Goal: Task Accomplishment & Management: Complete application form

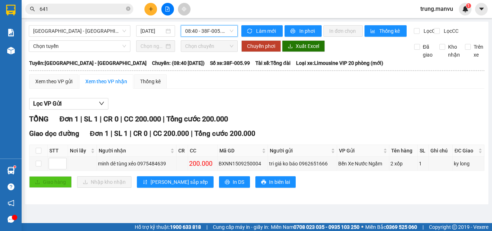
click at [214, 32] on span "08:40 - 38F-005.99" at bounding box center [209, 31] width 48 height 11
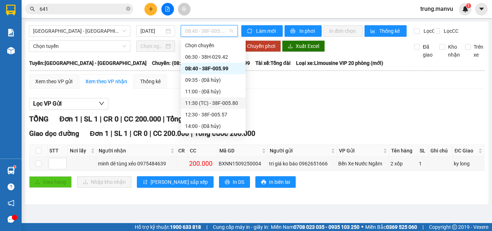
click at [221, 101] on div "11:30 (TC) - 38F-005.80" at bounding box center [213, 103] width 56 height 8
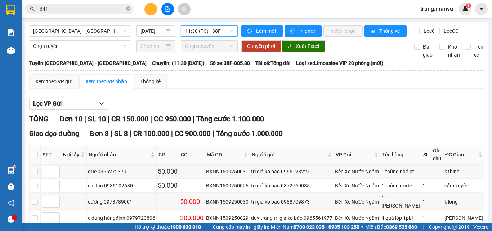
click at [214, 31] on span "11:30 (TC) - 38F-005.80" at bounding box center [209, 31] width 48 height 11
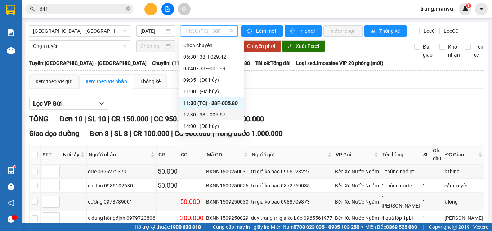
click at [225, 114] on div "12:30 - 38F-005.57" at bounding box center [211, 115] width 56 height 8
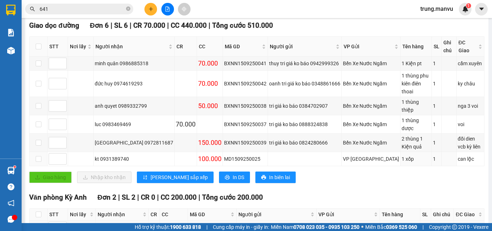
scroll to position [160, 0]
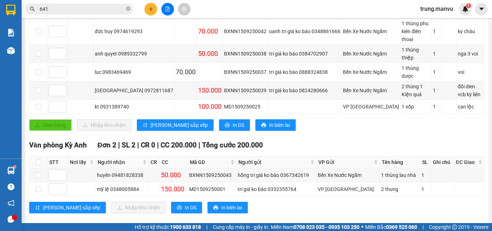
click at [151, 10] on icon "plus" at bounding box center [150, 8] width 5 height 5
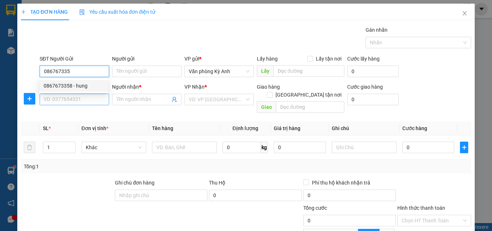
drag, startPoint x: 88, startPoint y: 86, endPoint x: 71, endPoint y: 103, distance: 23.2
click at [87, 86] on div "0867673358 - hung" at bounding box center [74, 86] width 60 height 8
type input "0867673358"
type input "hung"
type input "0867673358"
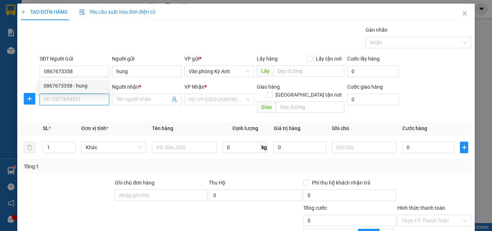
click at [71, 103] on input "SĐT Người Nhận *" at bounding box center [75, 100] width 70 height 12
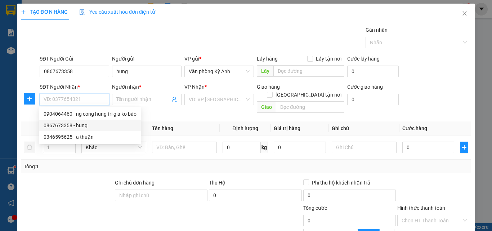
click at [99, 126] on div "0867673358 - hung" at bounding box center [90, 125] width 93 height 8
type input "0867673358"
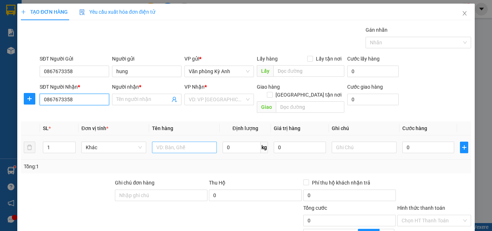
type input "hung"
type input "ka"
click at [84, 100] on input "0867673358" at bounding box center [75, 100] width 70 height 12
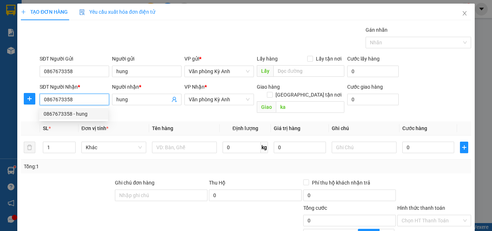
click at [86, 102] on input "0867673358" at bounding box center [75, 100] width 70 height 12
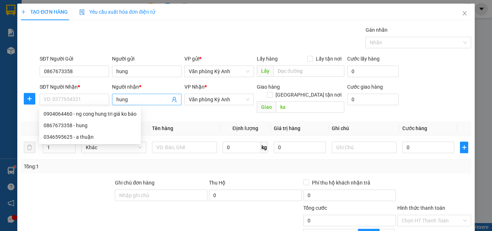
click at [127, 95] on span "hung" at bounding box center [147, 100] width 70 height 12
click at [128, 96] on input "hung" at bounding box center [143, 99] width 54 height 8
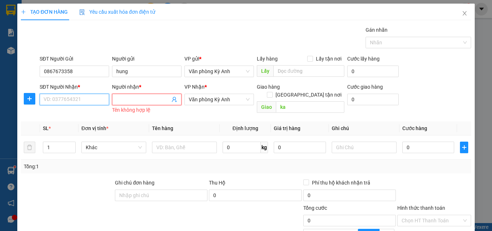
click at [82, 98] on input "SĐT Người Nhận *" at bounding box center [75, 100] width 70 height 12
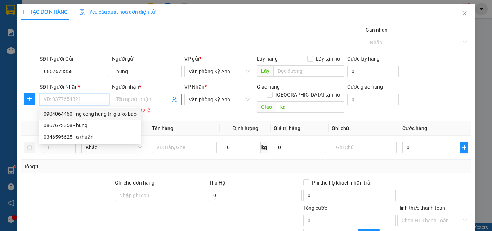
click at [81, 111] on div "0904064460 - ng cong hung tri giá ko báo" at bounding box center [90, 114] width 93 height 8
type input "0904064460"
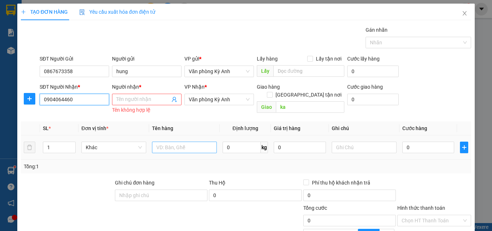
type input "ng cong hung tri giá ko báo"
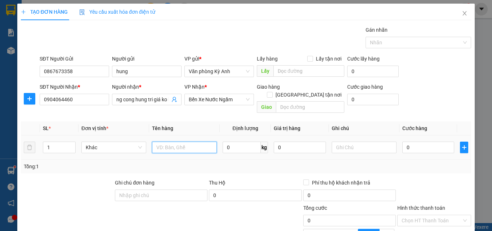
click at [167, 142] on input "text" at bounding box center [184, 148] width 65 height 12
type input "1 boc"
click at [417, 142] on input "0" at bounding box center [428, 148] width 52 height 12
type input "5"
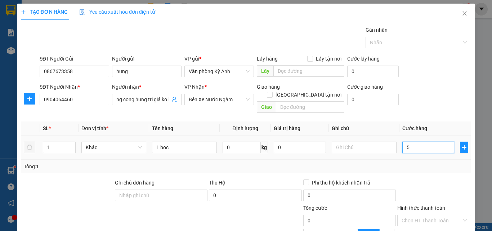
type input "5"
type input "50"
type input "500"
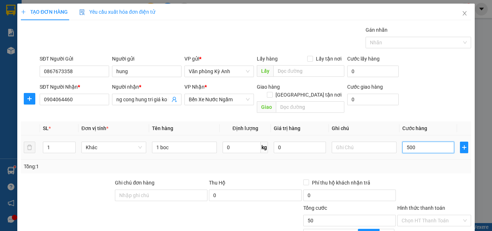
type input "500"
type input "5.000"
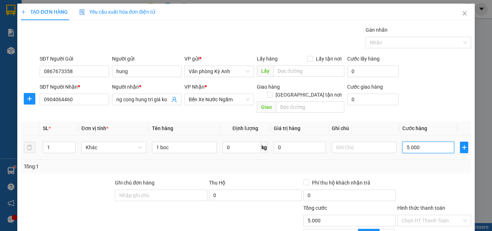
type input "50.000"
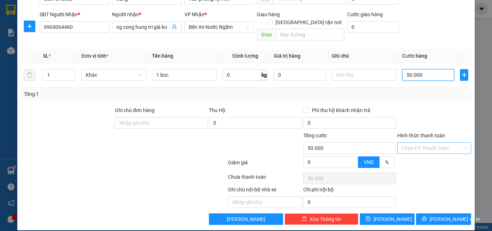
type input "50.000"
drag, startPoint x: 430, startPoint y: 139, endPoint x: 417, endPoint y: 139, distance: 12.2
click at [429, 143] on input "Hình thức thanh toán" at bounding box center [432, 148] width 60 height 11
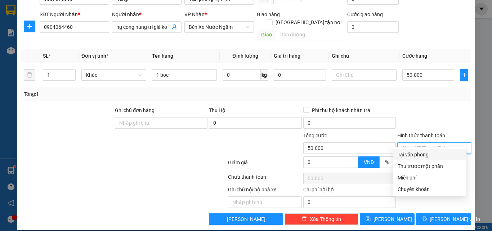
click at [411, 152] on div "Tại văn phòng" at bounding box center [430, 155] width 64 height 8
type input "0"
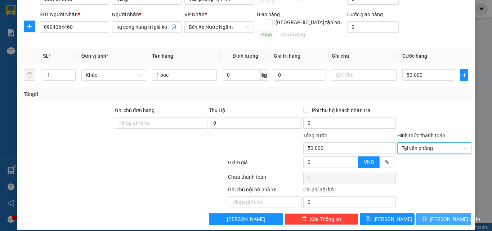
drag, startPoint x: 427, startPoint y: 211, endPoint x: 414, endPoint y: 128, distance: 83.5
click at [427, 216] on icon "printer" at bounding box center [424, 218] width 5 height 5
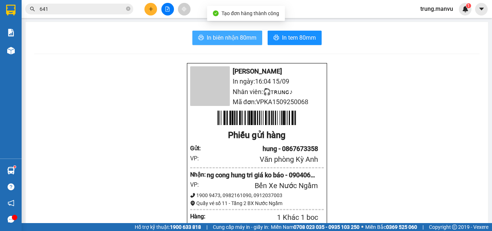
drag, startPoint x: 215, startPoint y: 30, endPoint x: 221, endPoint y: 35, distance: 8.7
click at [224, 39] on span "In biên nhận 80mm" at bounding box center [232, 37] width 50 height 9
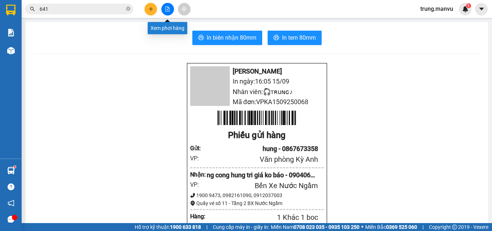
click at [166, 8] on icon "file-add" at bounding box center [168, 8] width 4 height 5
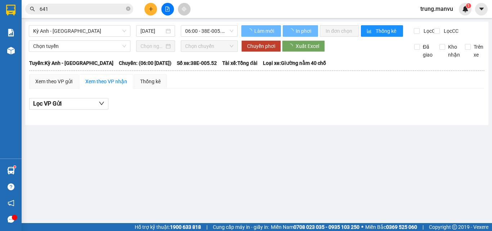
click at [94, 37] on div "Kỳ Anh - Hà Nội 15/09/2025 06:00 - 38E-005.52" at bounding box center [133, 31] width 209 height 12
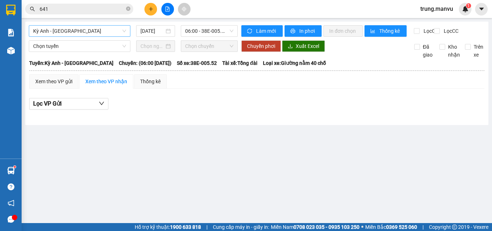
click at [93, 34] on span "Kỳ Anh - Hà Nội" at bounding box center [79, 31] width 93 height 11
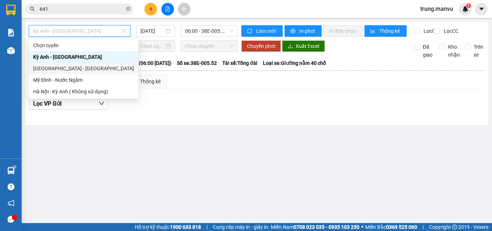
click at [66, 64] on div "[GEOGRAPHIC_DATA] - [GEOGRAPHIC_DATA]" at bounding box center [83, 68] width 101 height 8
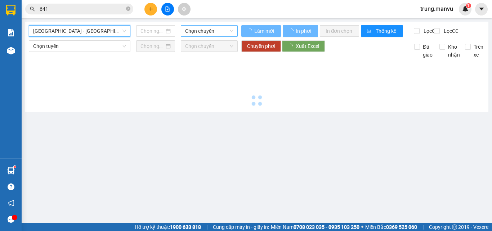
type input "[DATE]"
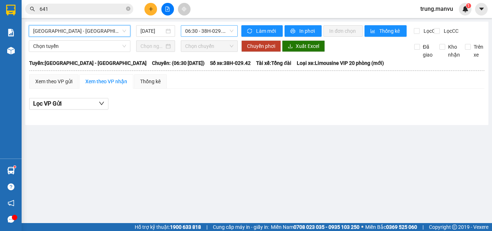
click at [212, 30] on span "06:30 - 38H-029.42" at bounding box center [209, 31] width 48 height 11
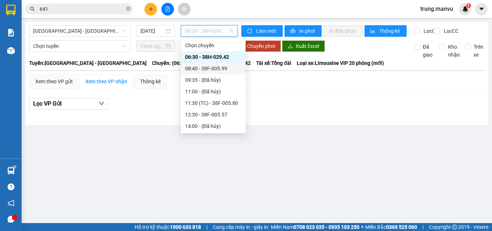
click at [227, 70] on div "08:40 - 38F-005.99" at bounding box center [213, 68] width 56 height 8
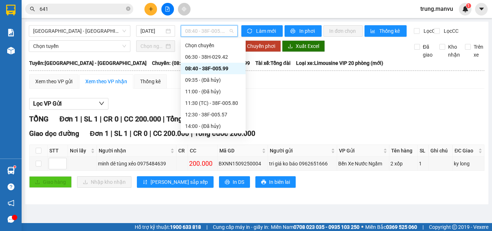
click at [200, 30] on span "08:40 - 38F-005.99" at bounding box center [209, 31] width 48 height 11
click at [233, 66] on div "08:40 - 38F-005.99" at bounding box center [213, 68] width 56 height 8
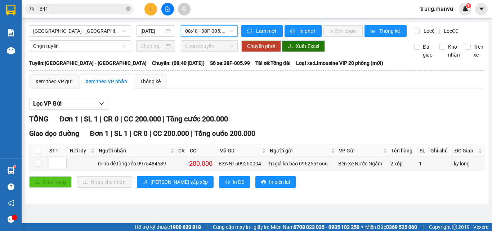
click at [211, 32] on span "08:40 - 38F-005.99" at bounding box center [209, 31] width 48 height 11
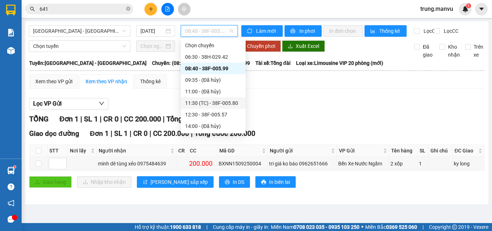
click at [229, 104] on div "11:30 (TC) - 38F-005.80" at bounding box center [213, 103] width 56 height 8
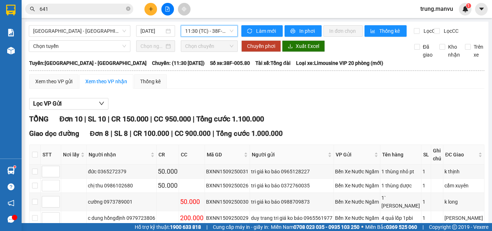
click at [204, 33] on span "11:30 (TC) - 38F-005.80" at bounding box center [209, 31] width 48 height 11
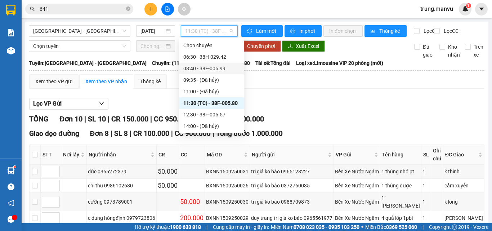
click at [219, 66] on div "08:40 - 38F-005.99" at bounding box center [211, 68] width 56 height 8
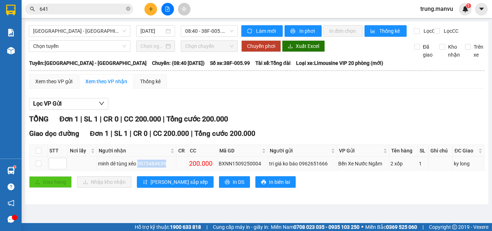
drag, startPoint x: 169, startPoint y: 170, endPoint x: 139, endPoint y: 168, distance: 30.3
click at [139, 167] on div "minh dê tùng xẻo 0975484639" at bounding box center [136, 164] width 77 height 8
copy div "0975484639"
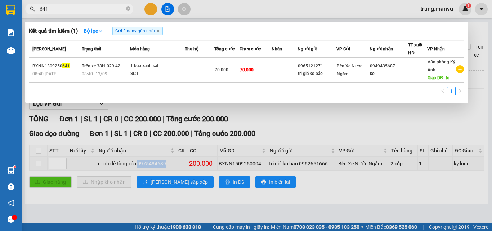
click at [65, 12] on input "641" at bounding box center [82, 9] width 85 height 8
paste input "0975484639"
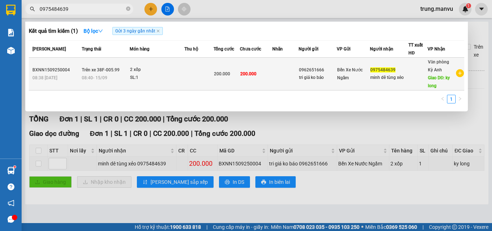
type input "0975484639"
click at [423, 76] on div at bounding box center [418, 74] width 18 height 8
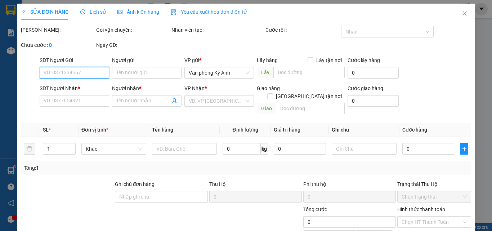
type input "0962651666"
type input "tri giá ko báo"
type input "0975484639"
type input "minh dê tùng xẻo"
type input "ky long"
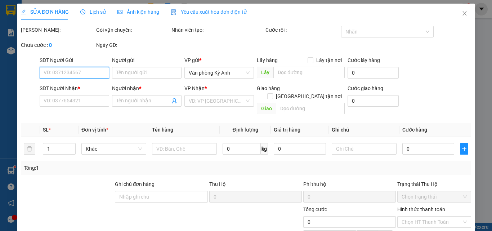
type input "200.000"
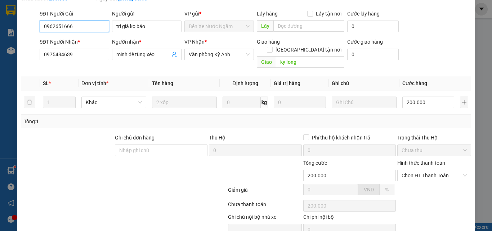
scroll to position [84, 0]
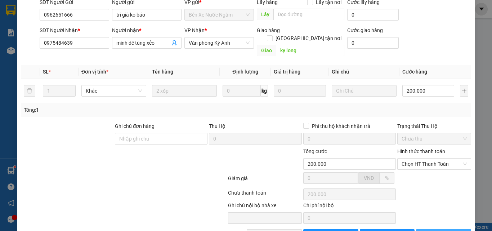
click at [424, 229] on button "[PERSON_NAME] và In" at bounding box center [443, 235] width 55 height 12
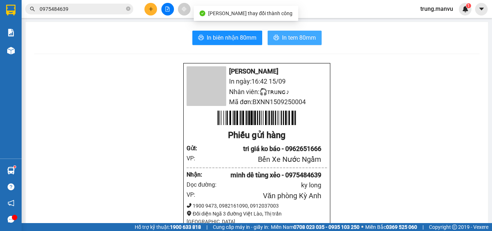
click at [282, 39] on span "In tem 80mm" at bounding box center [299, 37] width 34 height 9
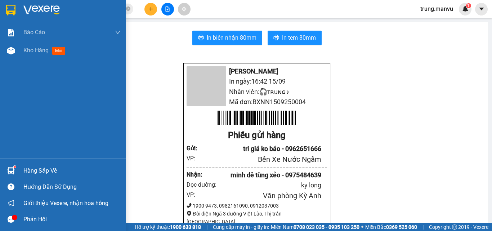
click at [19, 7] on div at bounding box center [63, 11] width 126 height 23
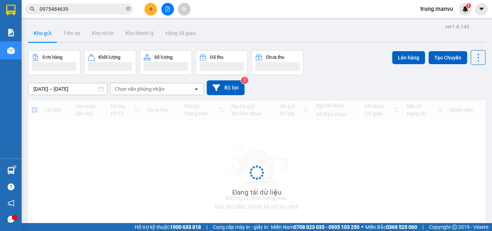
click at [169, 9] on icon "file-add" at bounding box center [168, 8] width 4 height 5
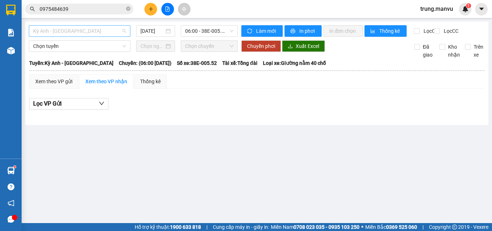
click at [78, 29] on span "Kỳ Anh - Hà Nội" at bounding box center [79, 31] width 93 height 11
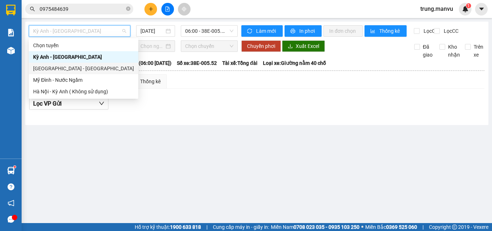
click at [58, 68] on div "[GEOGRAPHIC_DATA] - [GEOGRAPHIC_DATA]" at bounding box center [83, 68] width 101 height 8
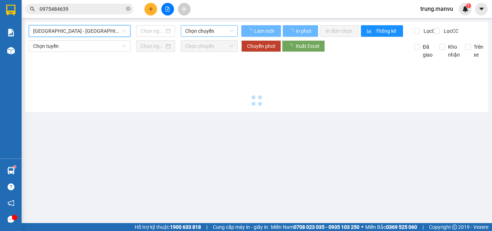
type input "[DATE]"
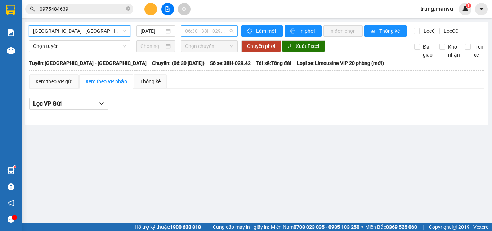
click at [218, 30] on span "06:30 - 38H-029.42" at bounding box center [209, 31] width 48 height 11
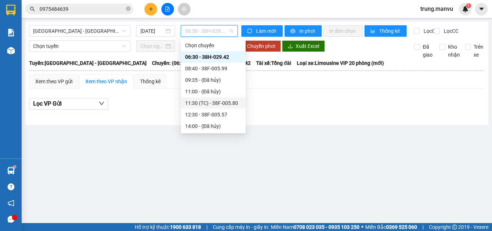
click at [227, 101] on div "11:30 (TC) - 38F-005.80" at bounding box center [213, 103] width 56 height 8
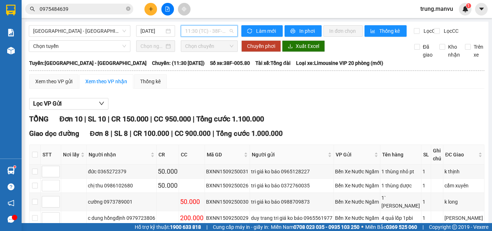
click at [206, 32] on span "11:30 (TC) - 38F-005.80" at bounding box center [209, 31] width 48 height 11
click at [355, 146] on div "Giao dọc đường Đơn 8 | SL 8 | CR 100.000 | CC 900.000 | Tổng cước 1.000.000 STT…" at bounding box center [256, 220] width 455 height 184
click at [201, 31] on span "11:30 (TC) - 38F-005.80" at bounding box center [209, 31] width 48 height 11
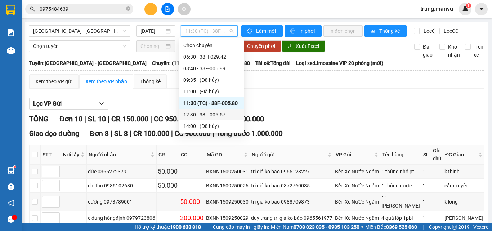
click at [210, 111] on div "12:30 - 38F-005.57" at bounding box center [211, 115] width 56 height 8
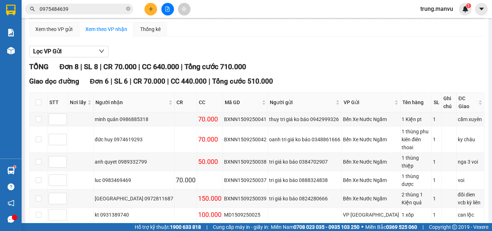
scroll to position [16, 0]
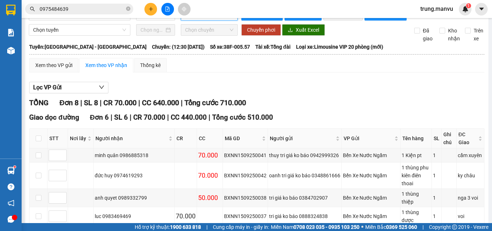
click at [91, 9] on input "0975484639" at bounding box center [82, 9] width 85 height 8
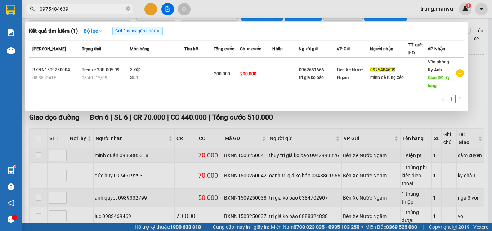
click at [103, 12] on input "0975484639" at bounding box center [82, 9] width 85 height 8
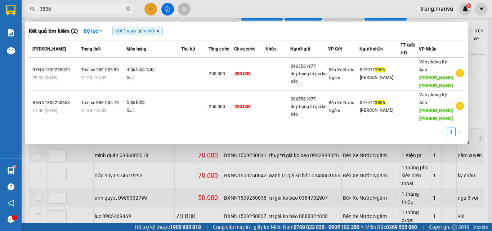
type input "3806"
click at [160, 30] on icon "close" at bounding box center [158, 31] width 4 height 4
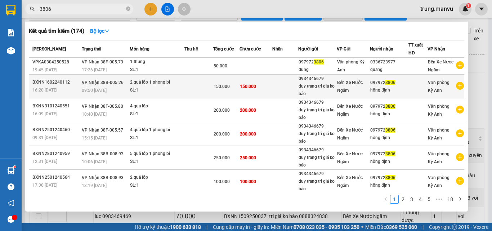
click at [388, 87] on div "hồng định" at bounding box center [389, 90] width 38 height 8
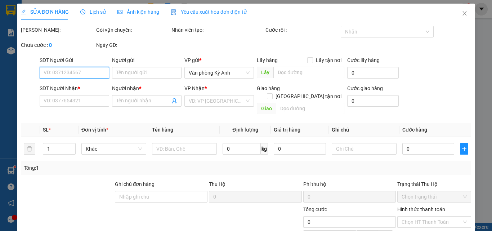
type input "0934346679"
type input "duy trang tri giá ko báo"
type input "0979723806"
type input "hồng định"
type input "150.000"
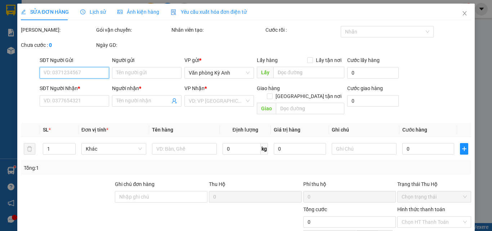
type input "150.000"
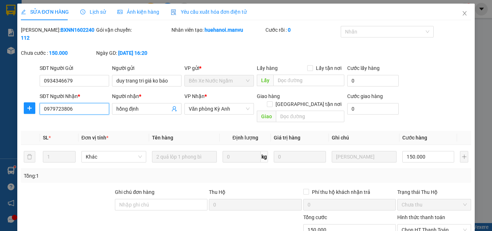
click at [82, 103] on input "0979723806" at bounding box center [75, 109] width 70 height 12
click at [460, 17] on span "Close" at bounding box center [464, 14] width 20 height 20
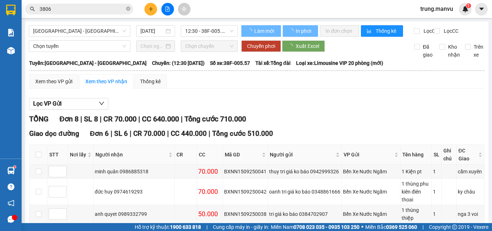
click at [94, 11] on input "3806" at bounding box center [82, 9] width 85 height 8
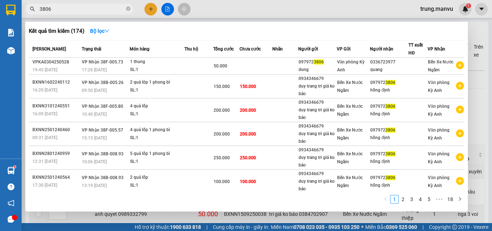
click at [81, 4] on span "3806" at bounding box center [79, 9] width 108 height 11
click at [81, 8] on input "3806" at bounding box center [82, 9] width 85 height 8
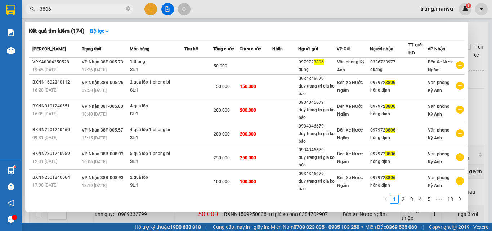
paste input "097972"
type input "0979723806"
click at [107, 32] on icon "down" at bounding box center [106, 30] width 5 height 5
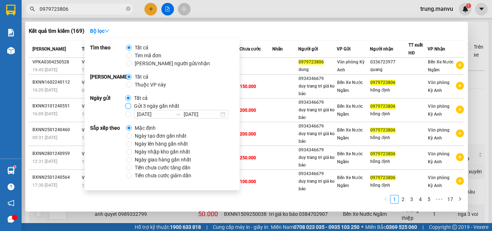
click at [128, 104] on input "Gửi 3 ngày gần nhất" at bounding box center [128, 106] width 6 height 6
radio input "true"
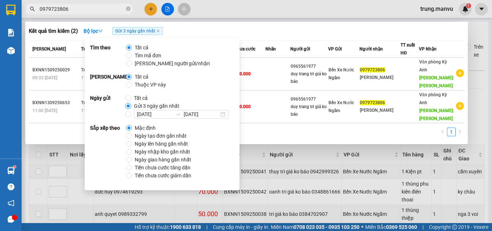
click at [127, 106] on input "Gửi 3 ngày gần nhất" at bounding box center [128, 106] width 6 height 6
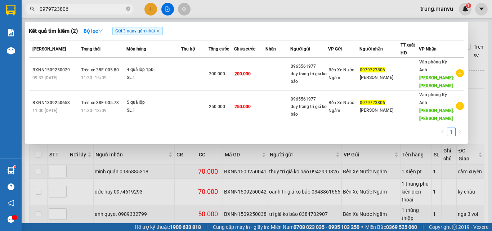
click at [305, 142] on div "Kết quả tìm kiếm ( 2 ) Bộ lọc Gửi 3 ngày gần nhất Mã ĐH Trạng thái Món hàng Thu…" at bounding box center [246, 83] width 443 height 122
click at [158, 32] on icon "close" at bounding box center [158, 31] width 4 height 4
radio input "true"
radio input "false"
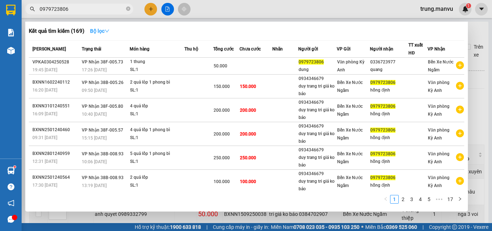
click at [100, 35] on button "Bộ lọc" at bounding box center [99, 31] width 31 height 12
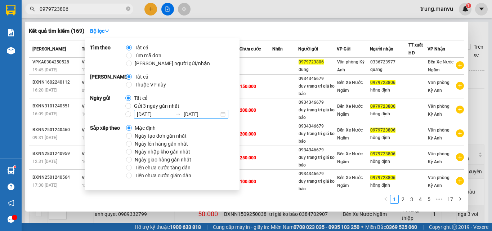
click at [151, 113] on input "14/09/2025" at bounding box center [154, 114] width 35 height 8
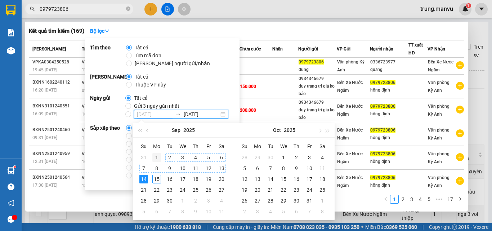
type input "[DATE]"
click at [158, 156] on div "1" at bounding box center [156, 157] width 9 height 9
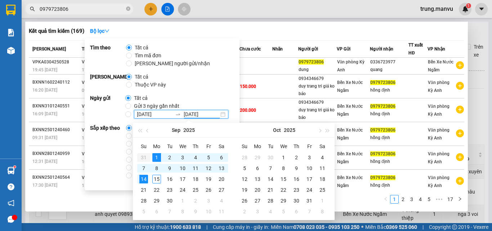
type input "14/09/2025"
click at [126, 115] on input "01/09/2025 14/09/2025" at bounding box center [128, 114] width 6 height 6
radio input "true"
radio input "false"
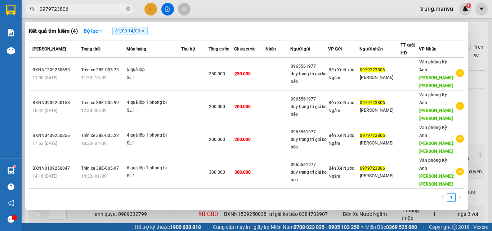
click at [286, 194] on div "1" at bounding box center [246, 199] width 435 height 13
click at [479, 116] on div at bounding box center [246, 115] width 492 height 231
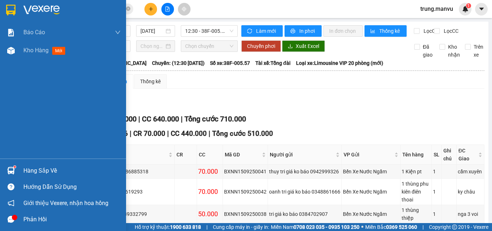
click at [14, 10] on img at bounding box center [10, 10] width 9 height 11
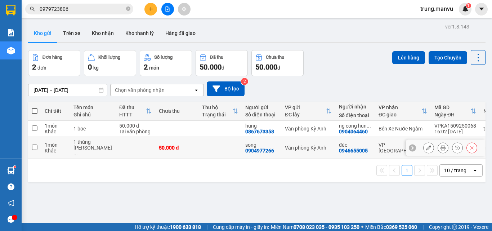
click at [426, 147] on icon at bounding box center [428, 147] width 5 height 5
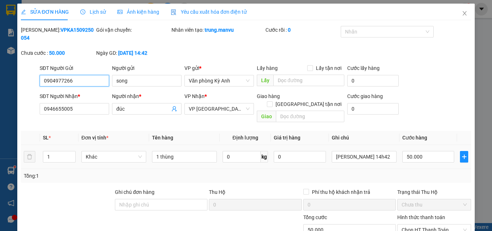
type input "0904977266"
type input "song"
type input "0946655005"
type input "đúc"
type input "50.000"
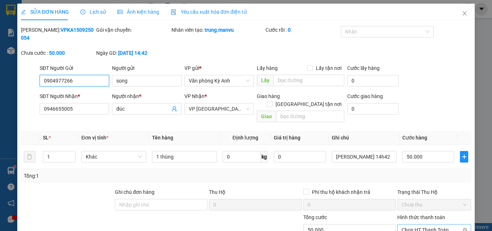
scroll to position [36, 0]
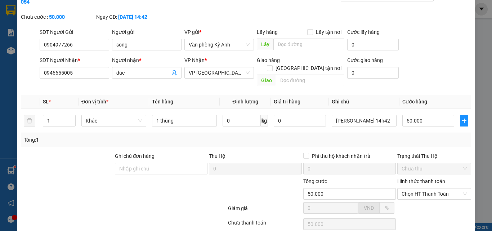
click at [439, 177] on div "Hình thức thanh toán" at bounding box center [434, 182] width 74 height 11
click at [434, 186] on div "Hình thức thanh toán Chọn HT Thanh Toán" at bounding box center [434, 189] width 74 height 25
click at [434, 188] on span "Chọn HT Thanh Toán" at bounding box center [434, 193] width 65 height 11
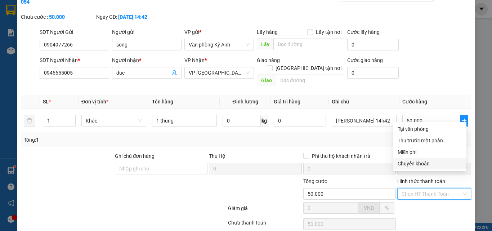
click at [417, 158] on div "Chuyển khoản" at bounding box center [429, 164] width 73 height 12
type input "0"
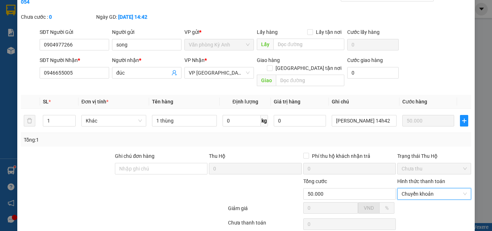
scroll to position [74, 0]
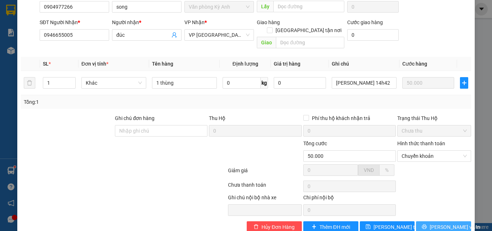
click at [424, 221] on button "[PERSON_NAME] và In" at bounding box center [443, 227] width 55 height 12
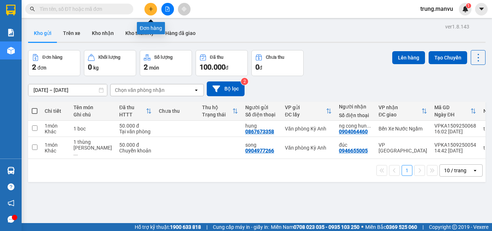
click at [153, 9] on icon "plus" at bounding box center [150, 8] width 5 height 5
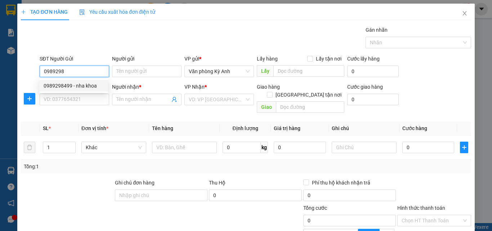
click at [68, 88] on div "0989298499 - nha khoa" at bounding box center [74, 86] width 60 height 8
type input "0989298499"
type input "nha khoa"
type input "0989298499"
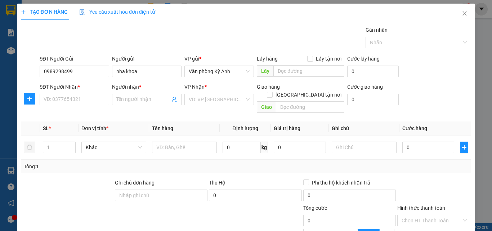
click at [69, 91] on div "SĐT Người Nhận *" at bounding box center [75, 88] width 70 height 11
click at [70, 100] on input "SĐT Người Nhận *" at bounding box center [75, 100] width 70 height 12
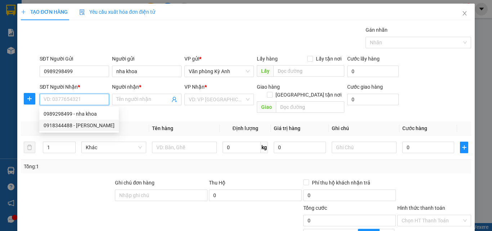
click at [87, 121] on div "0918344488 - [PERSON_NAME]" at bounding box center [79, 125] width 71 height 8
type input "0918344488"
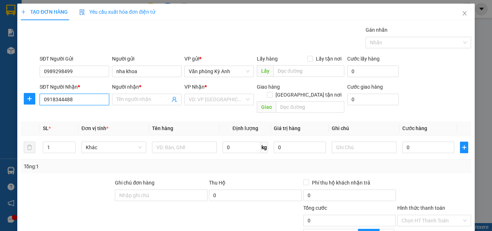
type input "[PERSON_NAME]"
click at [207, 96] on span "Bến Xe Nước Ngầm" at bounding box center [219, 99] width 61 height 11
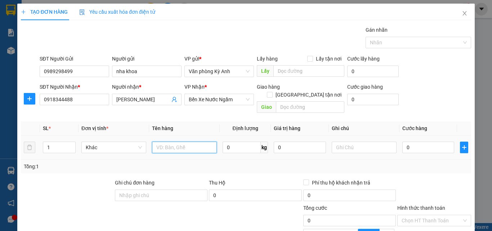
click at [169, 142] on input "text" at bounding box center [184, 148] width 65 height 12
type input "1 hop"
drag, startPoint x: 415, startPoint y: 137, endPoint x: 418, endPoint y: 154, distance: 17.5
click at [416, 142] on input "0" at bounding box center [428, 148] width 52 height 12
type input "5"
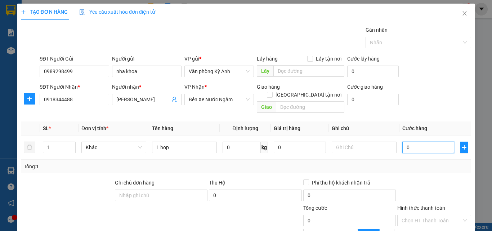
type input "5"
type input "50"
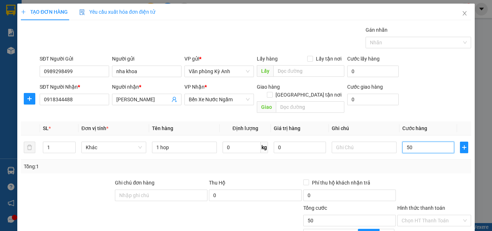
type input "500"
type input "5.000"
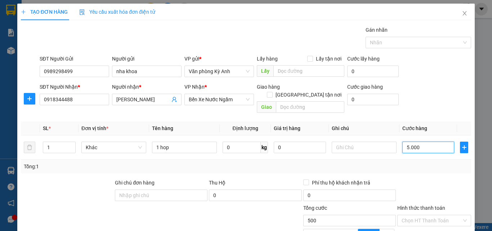
type input "5.000"
type input "50.000"
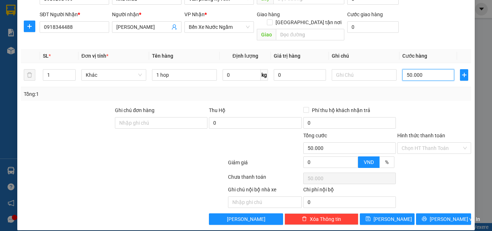
type input "50.000"
click at [433, 133] on label "Hình thức thanh toán" at bounding box center [421, 136] width 48 height 6
click at [433, 143] on input "Hình thức thanh toán" at bounding box center [432, 148] width 60 height 11
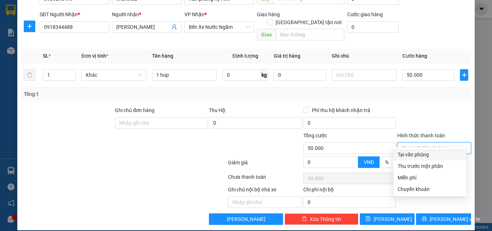
click at [433, 143] on input "Hình thức thanh toán" at bounding box center [432, 148] width 60 height 11
click at [420, 151] on div "Tại văn phòng" at bounding box center [430, 155] width 64 height 8
type input "0"
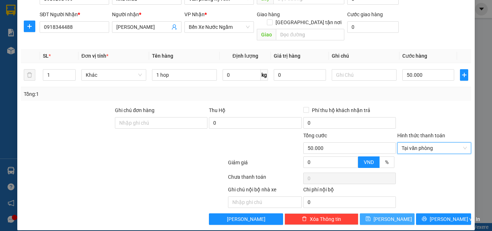
click at [397, 213] on button "[PERSON_NAME]" at bounding box center [387, 219] width 55 height 12
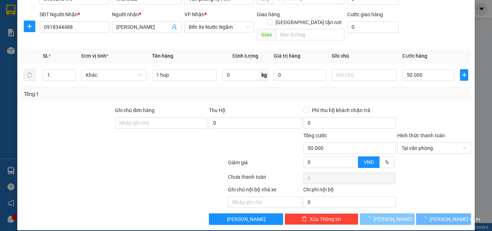
type input "0"
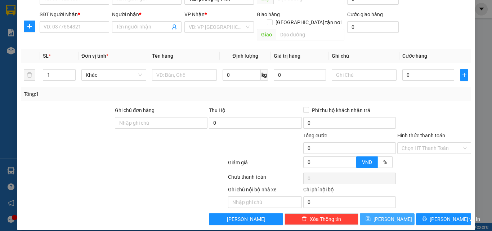
scroll to position [0, 0]
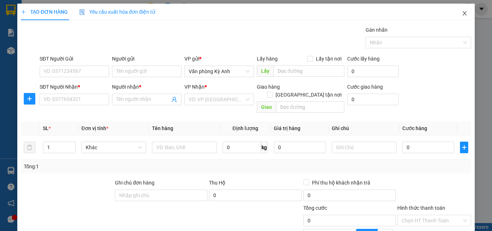
click at [463, 13] on span "Close" at bounding box center [464, 14] width 20 height 20
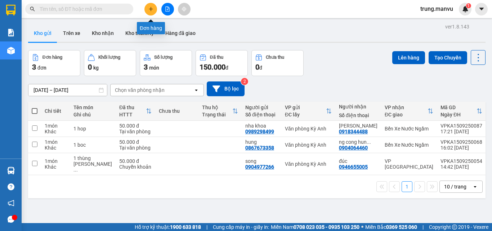
click at [146, 7] on button at bounding box center [150, 9] width 13 height 13
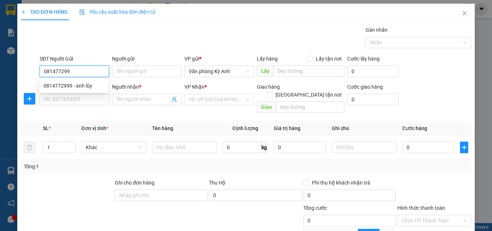
type input "0814772999"
click at [77, 88] on div "0814772999 - anh lũy" at bounding box center [74, 86] width 60 height 8
type input "anh lũy"
type input "0814772999"
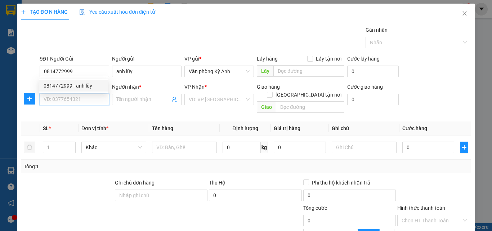
click at [81, 103] on input "SĐT Người Nhận *" at bounding box center [75, 100] width 70 height 12
type input "0942408338"
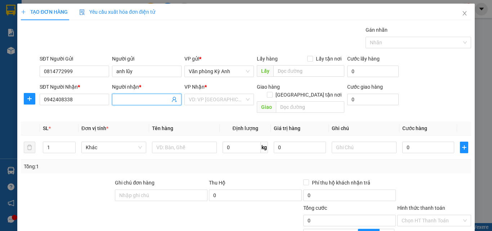
click at [135, 99] on input "Người nhận *" at bounding box center [143, 99] width 54 height 8
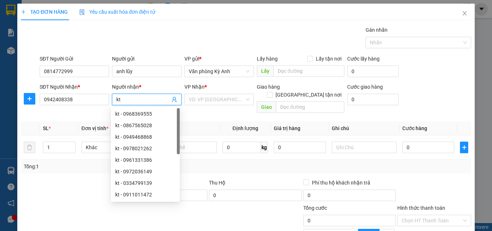
type input "k"
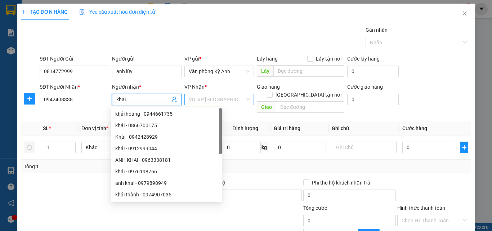
type input "khai"
click at [215, 99] on input "search" at bounding box center [217, 99] width 56 height 11
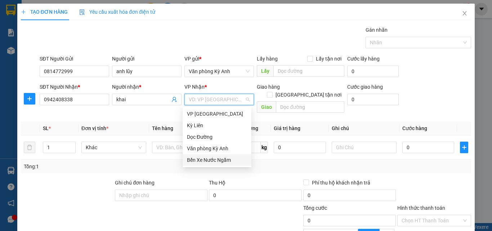
click at [209, 157] on div "Bến Xe Nước Ngầm" at bounding box center [217, 160] width 60 height 8
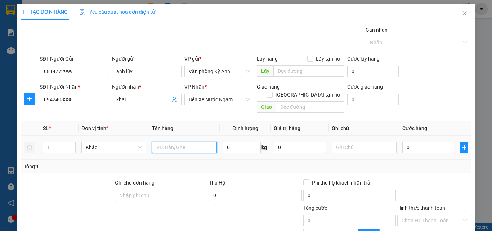
click at [177, 142] on input "text" at bounding box center [184, 148] width 65 height 12
type input "2 kiên"
click at [417, 142] on input "0" at bounding box center [428, 148] width 52 height 12
type input "1"
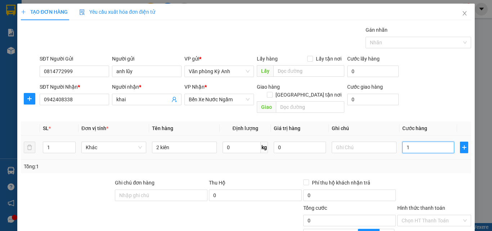
type input "1"
type input "10"
type input "100"
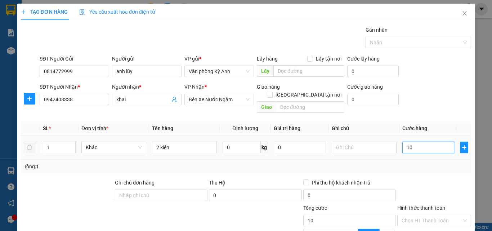
type input "100"
type input "1.000"
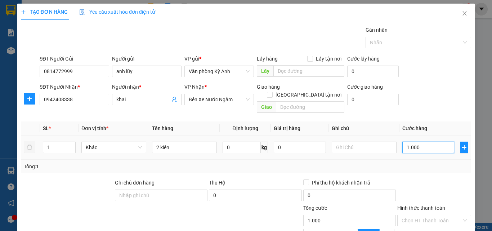
type input "10.000"
type input "100.000"
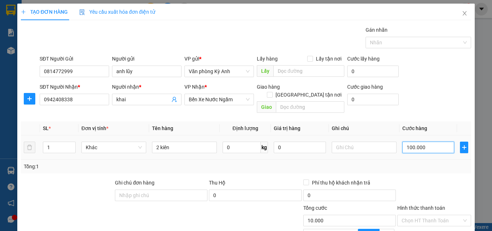
type input "100.000"
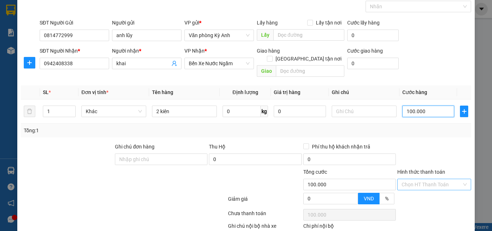
type input "100.000"
click at [418, 179] on input "Hình thức thanh toán" at bounding box center [432, 184] width 60 height 11
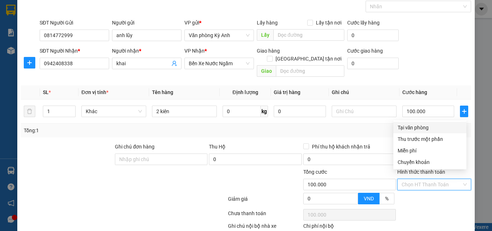
click at [420, 130] on div "Tại văn phòng" at bounding box center [430, 128] width 64 height 8
type input "0"
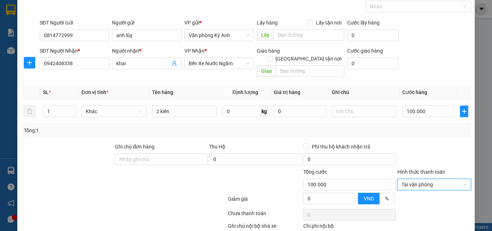
scroll to position [72, 0]
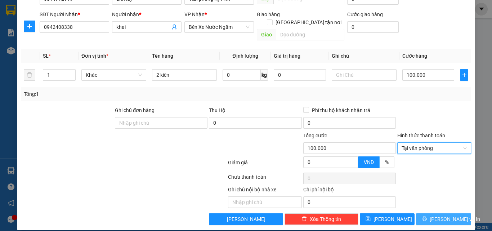
click at [422, 213] on button "[PERSON_NAME] và In" at bounding box center [443, 219] width 55 height 12
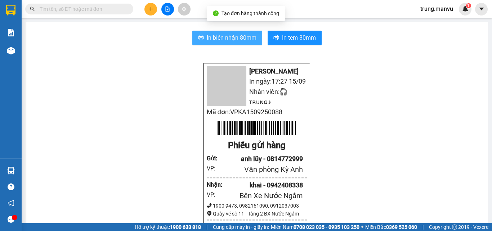
click at [215, 40] on span "In biên nhận 80mm" at bounding box center [232, 37] width 50 height 9
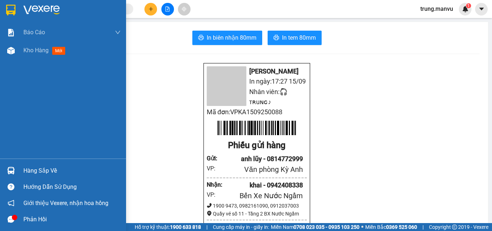
click at [27, 5] on img at bounding box center [41, 10] width 36 height 11
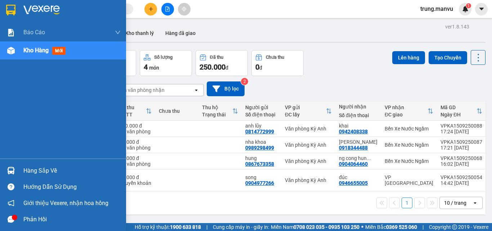
click at [7, 11] on img at bounding box center [10, 10] width 9 height 11
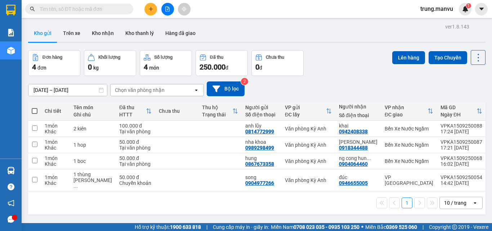
click at [89, 12] on input "text" at bounding box center [82, 9] width 85 height 8
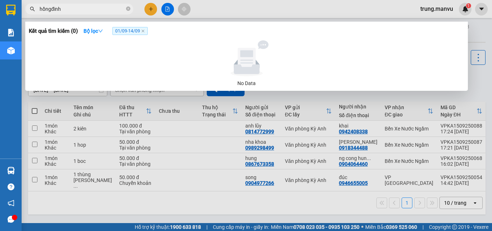
click at [51, 9] on input "hồngđinh" at bounding box center [82, 9] width 85 height 8
click at [145, 33] on icon "close" at bounding box center [143, 31] width 4 height 4
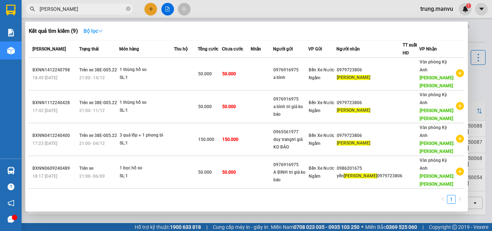
click at [100, 31] on strong "Bộ lọc" at bounding box center [93, 31] width 19 height 6
click at [259, 212] on div at bounding box center [246, 115] width 492 height 231
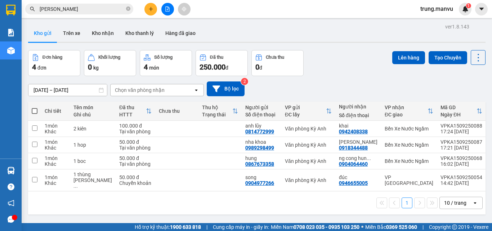
click at [84, 6] on input "[PERSON_NAME]" at bounding box center [82, 9] width 85 height 8
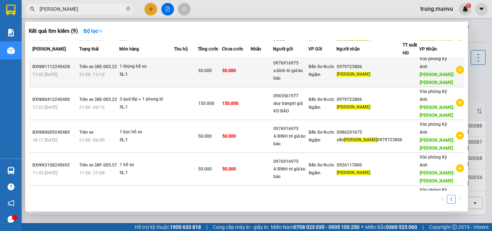
scroll to position [72, 0]
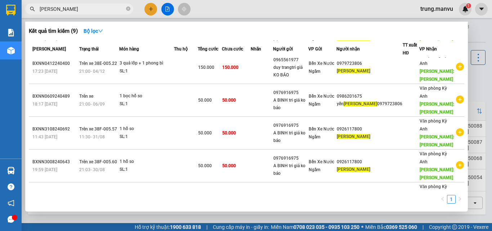
click at [79, 10] on input "[PERSON_NAME]" at bounding box center [82, 9] width 85 height 8
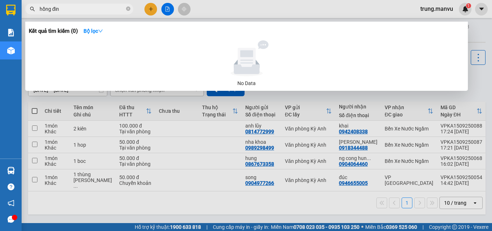
type input "[PERSON_NAME]"
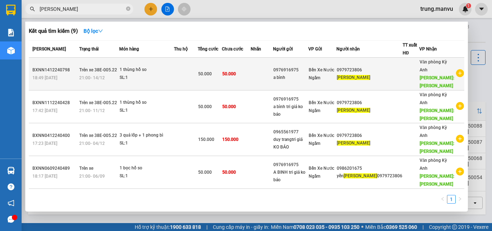
click at [334, 68] on span "Bến Xe Nước Ngầm" at bounding box center [322, 73] width 26 height 13
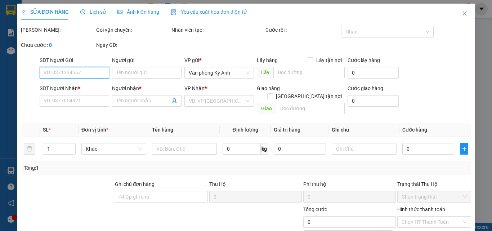
type input "0976916975"
type input "a bình"
type input "0979723806"
type input "[PERSON_NAME]"
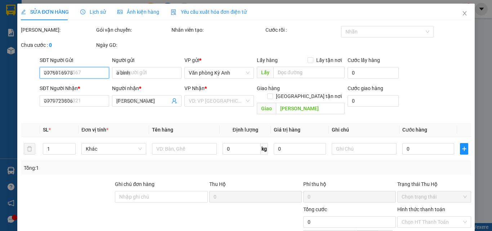
type input "50.000"
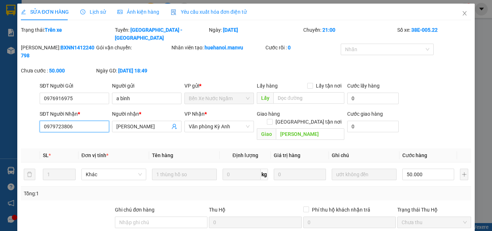
click at [83, 121] on input "0979723806" at bounding box center [75, 127] width 70 height 12
click at [462, 13] on icon "close" at bounding box center [465, 13] width 6 height 6
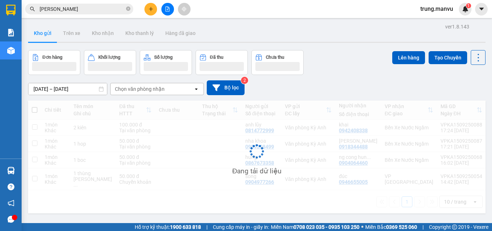
click at [85, 12] on input "[PERSON_NAME]" at bounding box center [82, 9] width 85 height 8
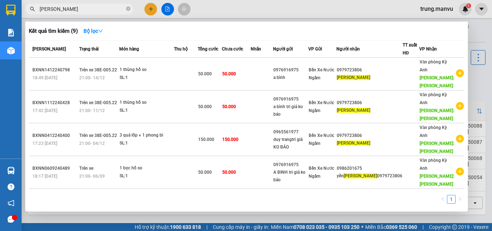
click at [85, 12] on input "[PERSON_NAME]" at bounding box center [82, 9] width 85 height 8
paste input "0979723806"
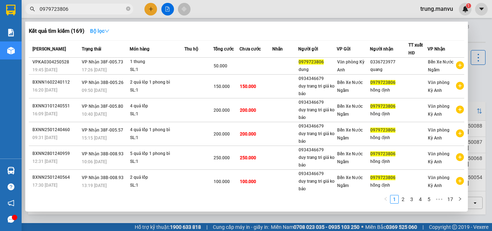
type input "0979723806"
click at [107, 31] on icon "down" at bounding box center [106, 30] width 5 height 5
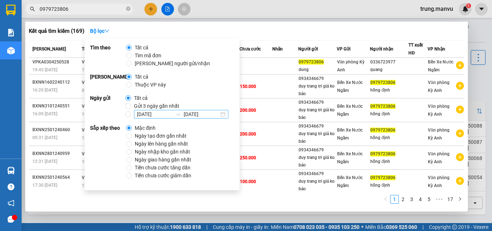
click at [138, 114] on input "[DATE]" at bounding box center [154, 114] width 35 height 8
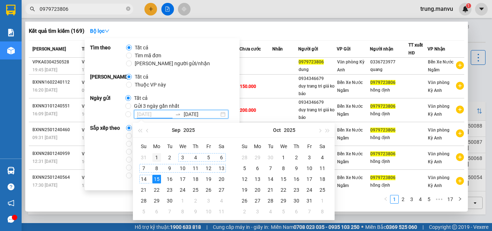
type input "[DATE]"
click at [160, 158] on div "1" at bounding box center [156, 157] width 9 height 9
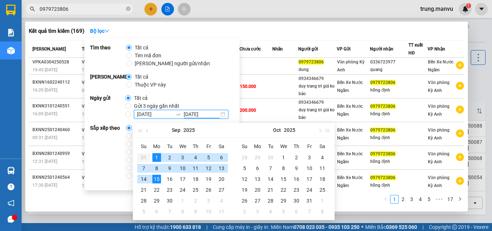
type input "[DATE]"
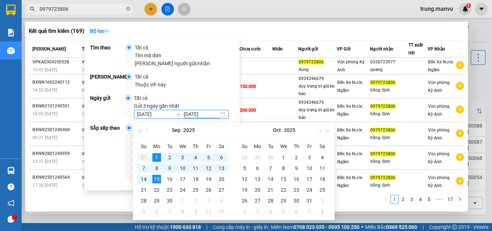
click at [479, 23] on div at bounding box center [246, 115] width 492 height 231
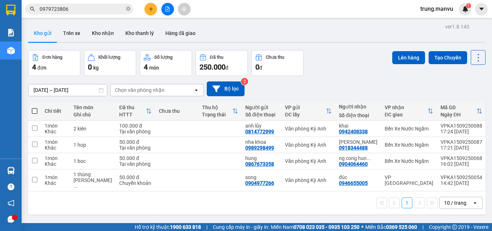
click at [149, 10] on icon "plus" at bounding box center [150, 8] width 5 height 5
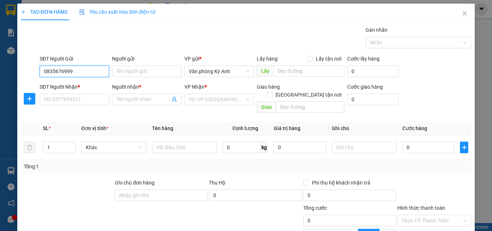
click at [77, 73] on input "0835676999" at bounding box center [75, 72] width 70 height 12
type input "0835676999"
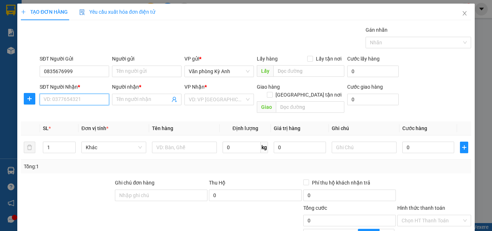
click at [80, 97] on input "SĐT Người Nhận *" at bounding box center [75, 100] width 70 height 12
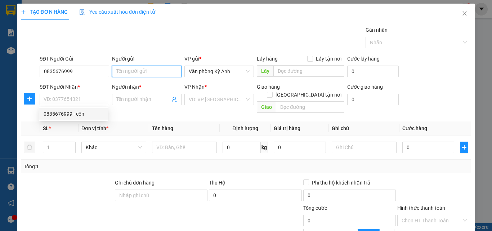
click at [138, 69] on input "Người gửi" at bounding box center [147, 72] width 70 height 12
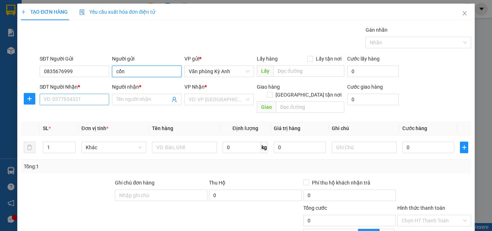
type input "cổn"
click at [68, 102] on input "SĐT Người Nhận *" at bounding box center [75, 100] width 70 height 12
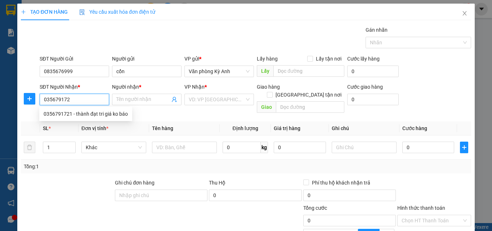
type input "0356791721"
click at [63, 114] on div "0356791721 - thành đạt tri giá ko báo" at bounding box center [86, 114] width 84 height 8
type input "thành đạt tri giá ko báo"
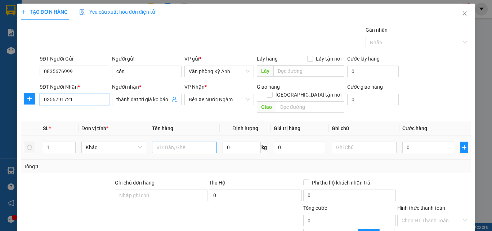
type input "0356791721"
click at [184, 142] on input "text" at bounding box center [184, 148] width 65 height 12
type input "1 boc"
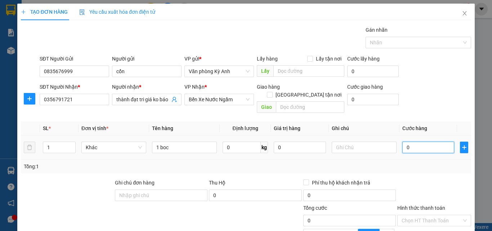
click at [430, 144] on input "0" at bounding box center [428, 148] width 52 height 12
type input "5"
type input "50"
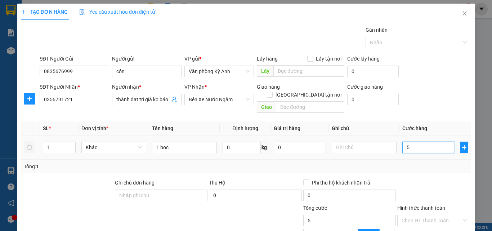
type input "50"
type input "500"
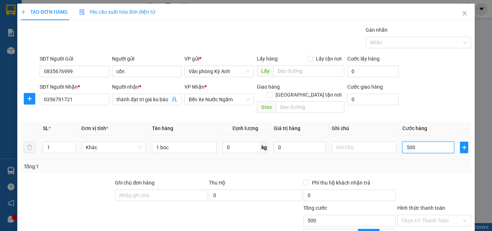
type input "5.000"
type input "50.000"
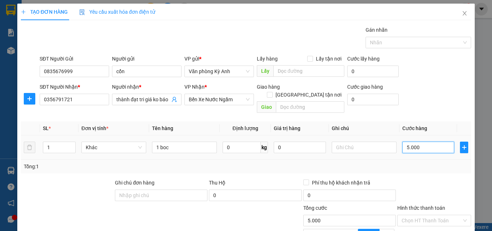
type input "50.000"
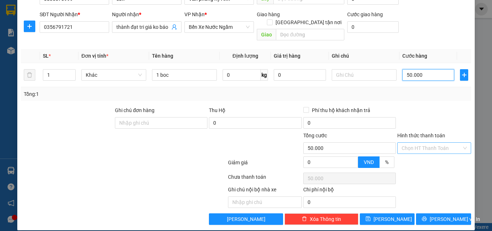
type input "50.000"
click at [418, 143] on input "Hình thức thanh toán" at bounding box center [432, 148] width 60 height 11
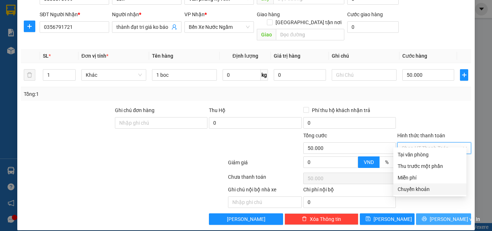
click at [425, 216] on icon "printer" at bounding box center [424, 218] width 5 height 5
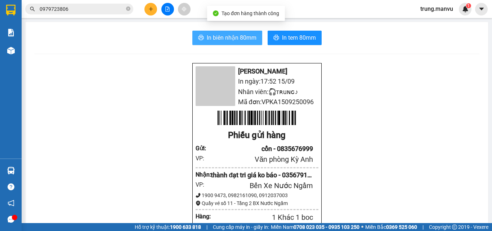
click at [233, 37] on span "In biên nhận 80mm" at bounding box center [232, 37] width 50 height 9
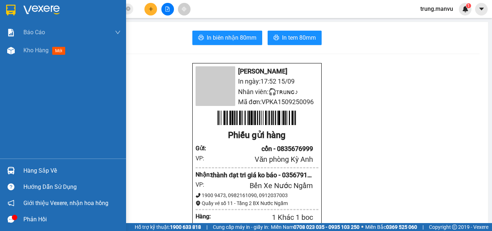
click at [15, 10] on img at bounding box center [10, 10] width 9 height 11
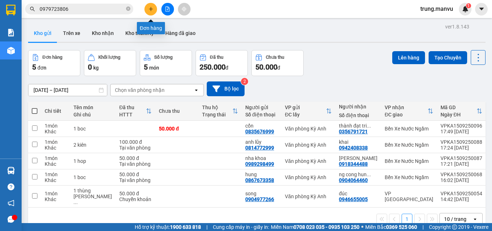
click at [152, 6] on button at bounding box center [150, 9] width 13 height 13
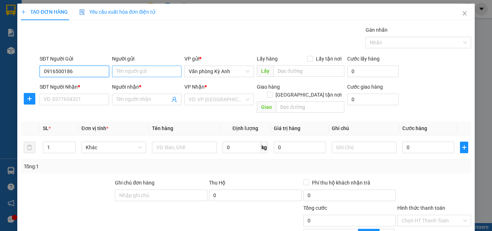
type input "0916500186"
click at [129, 67] on input "Người gửi" at bounding box center [147, 72] width 70 height 12
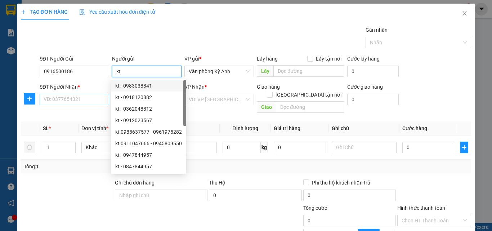
type input "kt"
click at [83, 100] on input "SĐT Người Nhận *" at bounding box center [75, 100] width 70 height 12
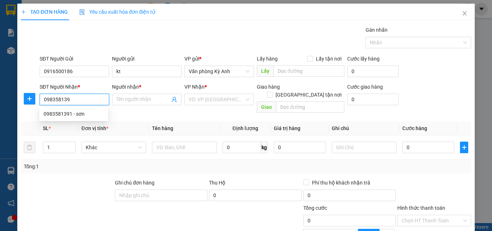
type input "0983581391"
click at [73, 116] on div "0983581391 - sơn" at bounding box center [74, 114] width 60 height 8
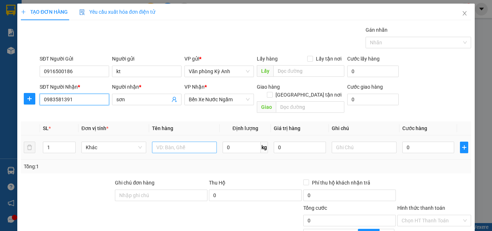
type input "sơn"
type input "0983581391"
click at [187, 142] on input "text" at bounding box center [184, 148] width 65 height 12
type input "1 thùng"
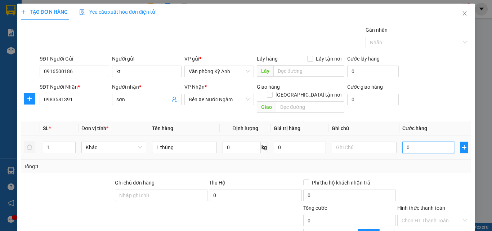
click at [418, 142] on input "0" at bounding box center [428, 148] width 52 height 12
type input "5"
type input "50"
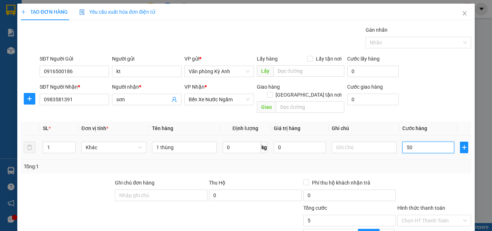
type input "50"
type input "500"
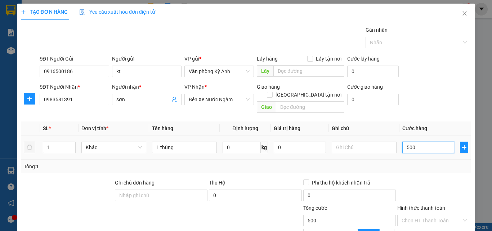
type input "5.000"
type input "50.000"
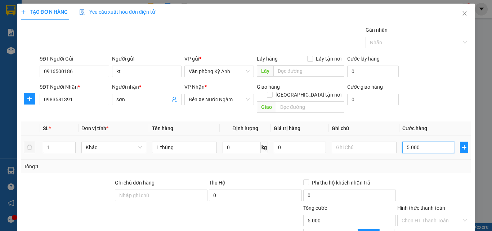
type input "50.000"
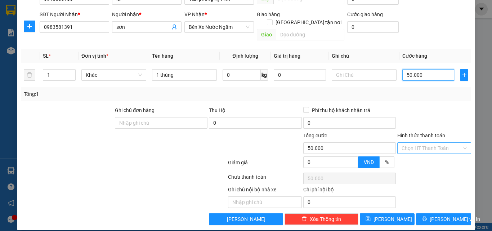
type input "50.000"
click at [429, 143] on input "Hình thức thanh toán" at bounding box center [432, 148] width 60 height 11
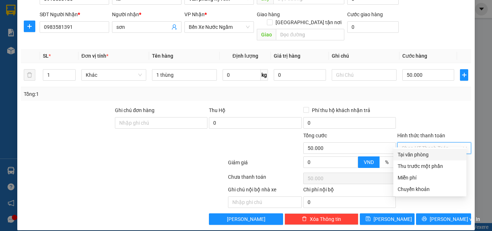
click at [424, 153] on div "Tại văn phòng" at bounding box center [430, 155] width 64 height 8
type input "0"
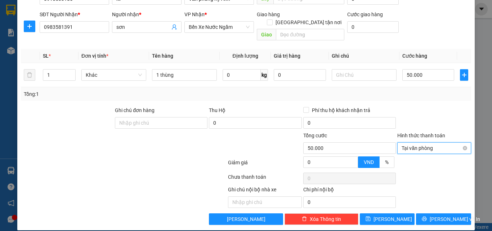
click at [433, 143] on span "Tại văn phòng" at bounding box center [434, 148] width 65 height 11
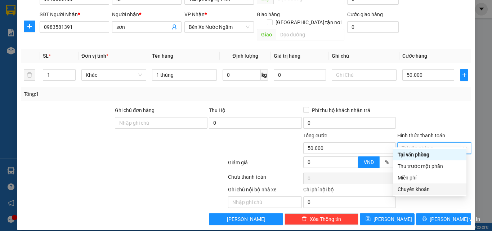
click at [429, 188] on div "Chuyển khoản" at bounding box center [430, 189] width 64 height 8
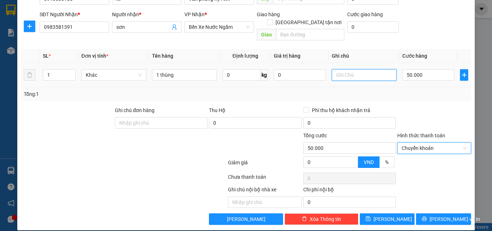
click at [351, 69] on input "text" at bounding box center [364, 75] width 65 height 12
type input "c"
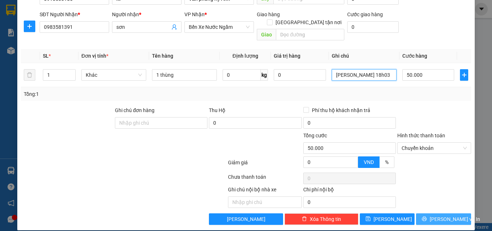
type input "[PERSON_NAME] 18h03"
click at [441, 215] on span "[PERSON_NAME] và In" at bounding box center [455, 219] width 50 height 8
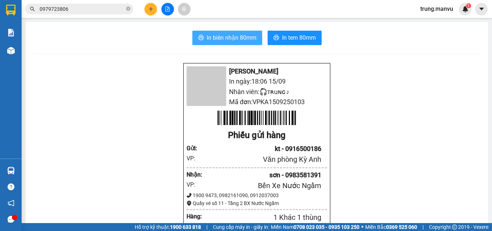
click at [239, 41] on span "In biên nhận 80mm" at bounding box center [232, 37] width 50 height 9
